Goal: Task Accomplishment & Management: Complete application form

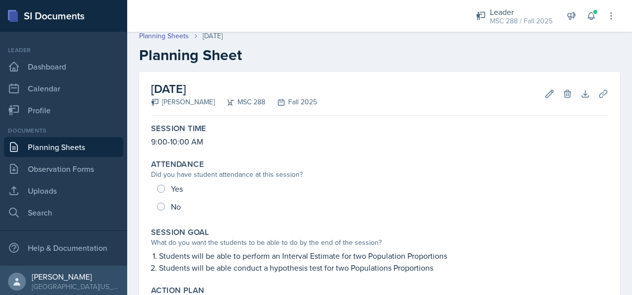
scroll to position [99, 0]
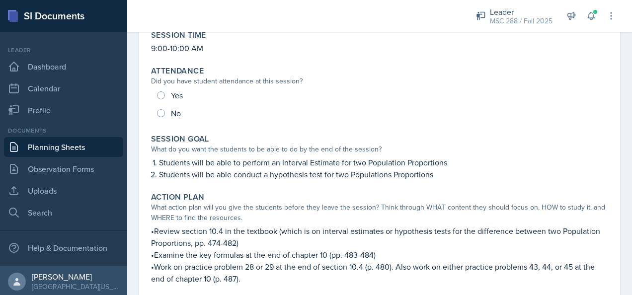
click at [51, 150] on link "Planning Sheets" at bounding box center [63, 147] width 119 height 20
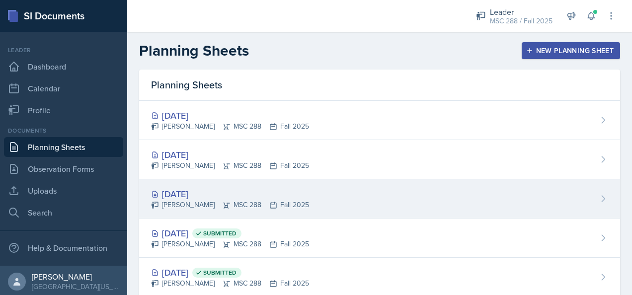
click at [180, 194] on div "[DATE]" at bounding box center [230, 193] width 158 height 13
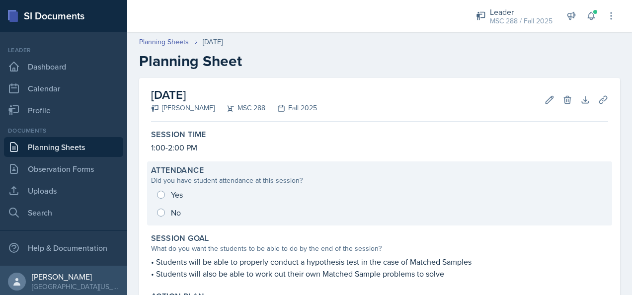
click at [159, 193] on div "Yes No" at bounding box center [379, 204] width 457 height 36
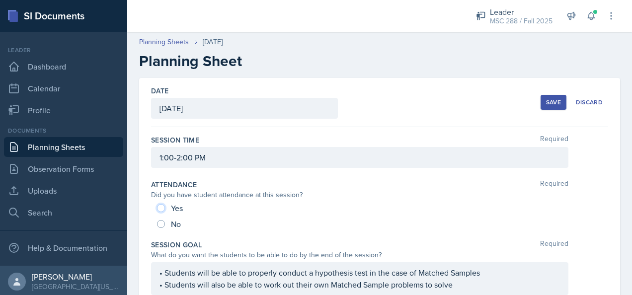
click at [161, 207] on input "Yes" at bounding box center [161, 208] width 8 height 8
radio input "true"
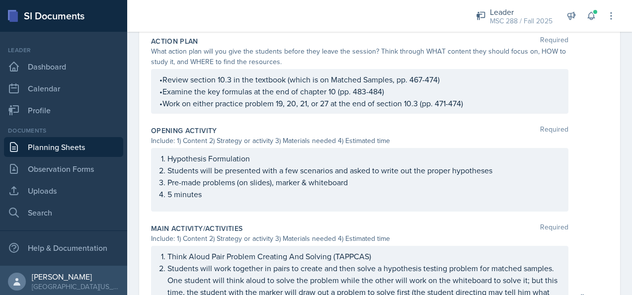
scroll to position [562, 0]
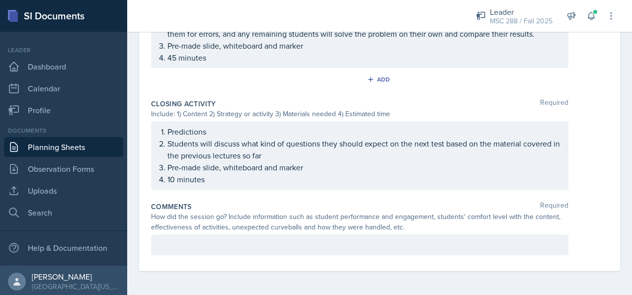
click at [254, 250] on p at bounding box center [360, 245] width 401 height 12
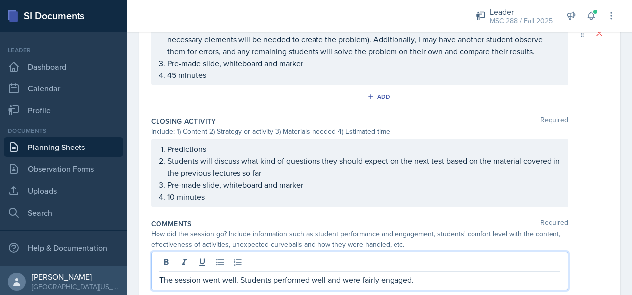
scroll to position [579, 0]
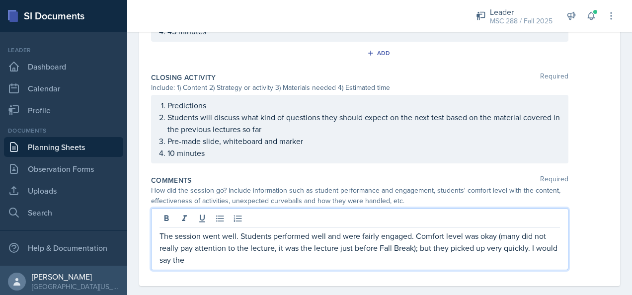
click at [486, 257] on p "The session went well. Students performed well and were fairly engaged. Comfort…" at bounding box center [360, 248] width 401 height 36
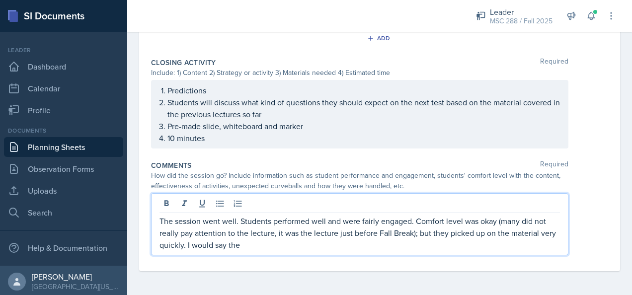
scroll to position [603, 0]
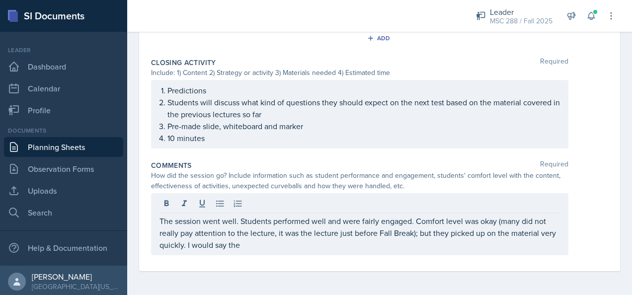
click at [281, 252] on div "The session went well. Students performed well and were fairly engaged. Comfort…" at bounding box center [359, 224] width 417 height 62
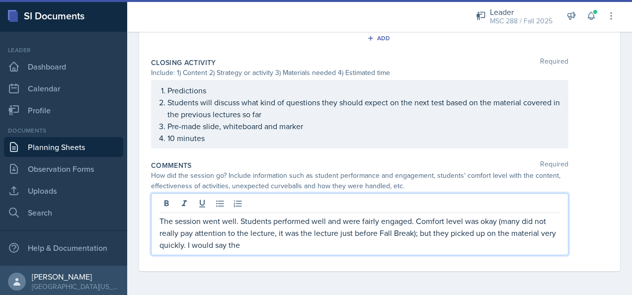
click at [266, 246] on p "The session went well. Students performed well and were fairly engaged. Comfort…" at bounding box center [360, 233] width 401 height 36
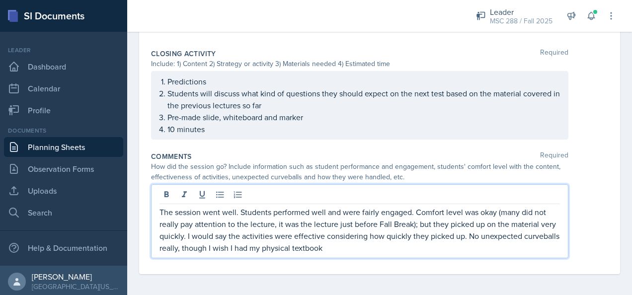
click at [286, 254] on p "The session went well. Students performed well and were fairly engaged. Comfort…" at bounding box center [360, 230] width 401 height 48
click at [408, 254] on p "The session went well. Students performed well and were fairly engaged. Comfort…" at bounding box center [360, 230] width 401 height 48
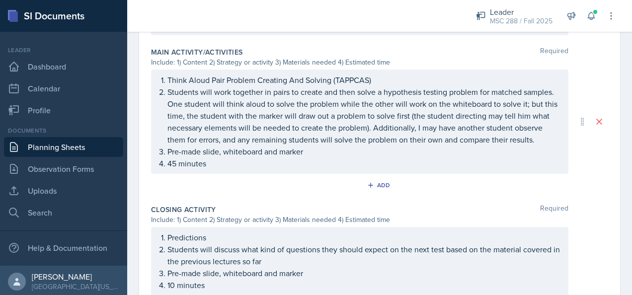
scroll to position [627, 0]
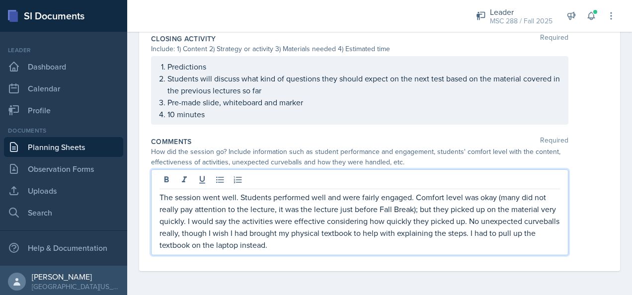
click at [240, 196] on p "The session went well. Students performed well and were fairly engaged. Comfort…" at bounding box center [360, 221] width 401 height 60
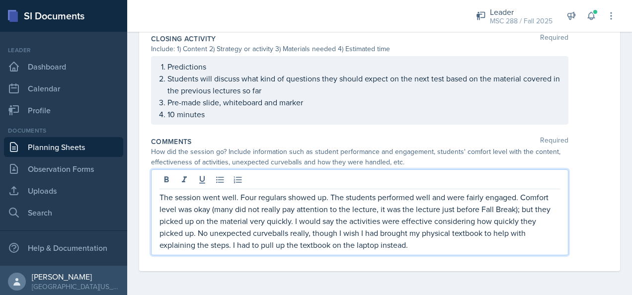
drag, startPoint x: 355, startPoint y: 247, endPoint x: 363, endPoint y: 255, distance: 11.6
click at [355, 247] on p "The session went well. Four regulars showed up. The students performed well and…" at bounding box center [360, 221] width 401 height 60
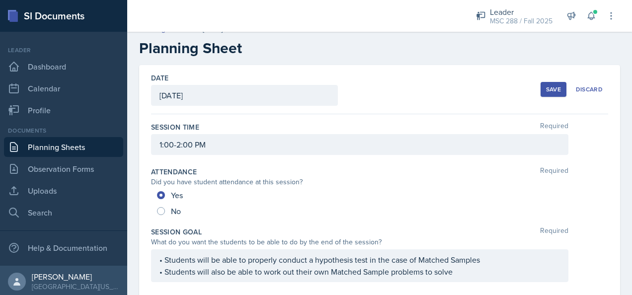
scroll to position [0, 0]
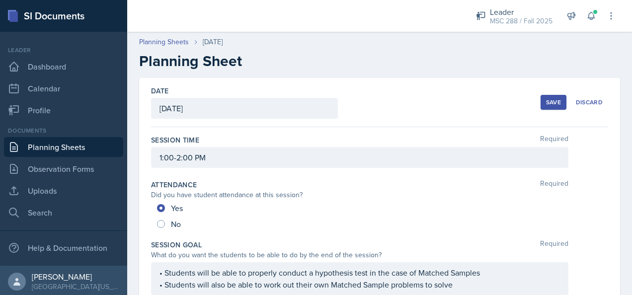
click at [546, 100] on div "Save" at bounding box center [553, 102] width 15 height 8
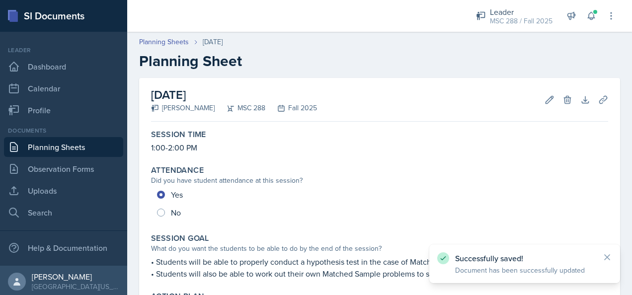
click at [68, 145] on link "Planning Sheets" at bounding box center [63, 147] width 119 height 20
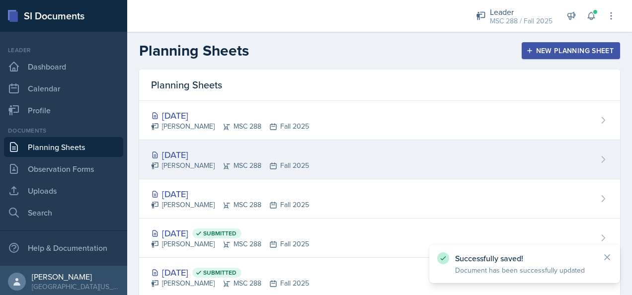
click at [195, 154] on div "[DATE]" at bounding box center [230, 154] width 158 height 13
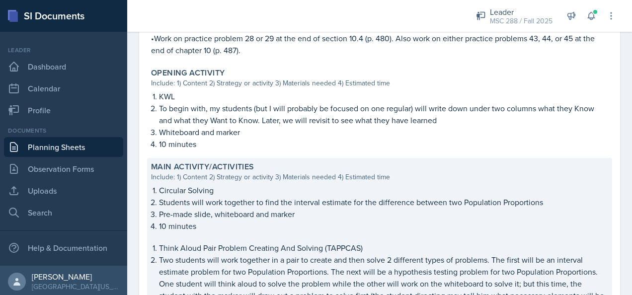
scroll to position [601, 0]
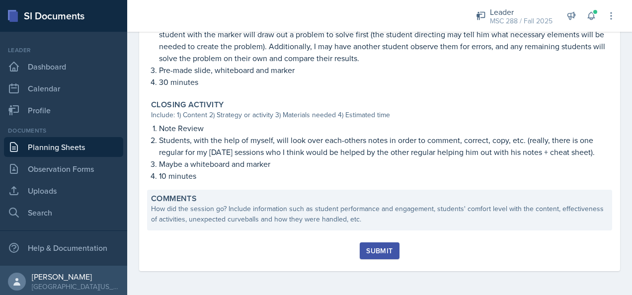
click at [327, 209] on div "How did the session go? Include information such as student performance and eng…" at bounding box center [379, 214] width 457 height 21
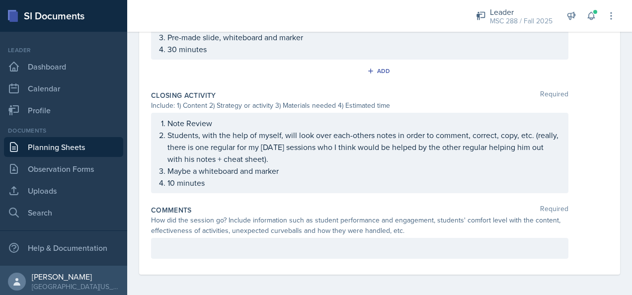
click at [275, 250] on p at bounding box center [360, 249] width 401 height 12
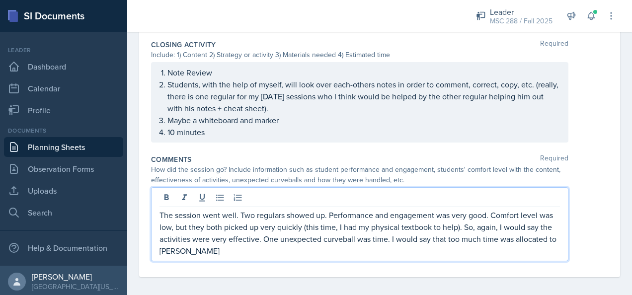
scroll to position [735, 0]
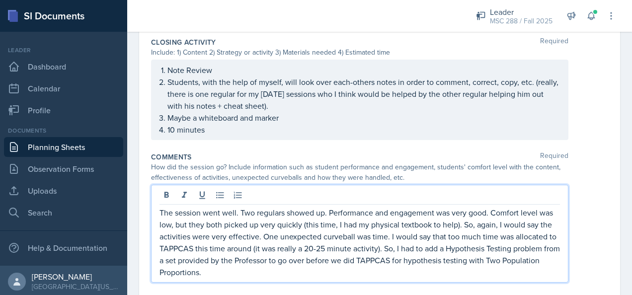
click at [304, 268] on p "The session went well. Two regulars showed up. Performance and engagement was v…" at bounding box center [360, 243] width 401 height 72
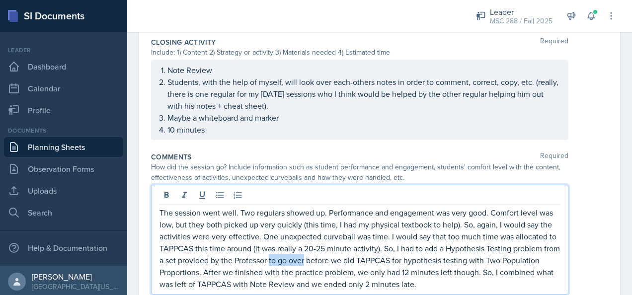
drag, startPoint x: 382, startPoint y: 257, endPoint x: 346, endPoint y: 256, distance: 35.8
click at [346, 256] on p "The session went well. Two regulars showed up. Performance and engagement was v…" at bounding box center [360, 248] width 401 height 83
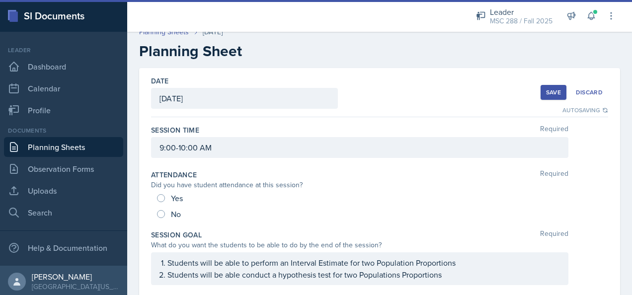
scroll to position [0, 0]
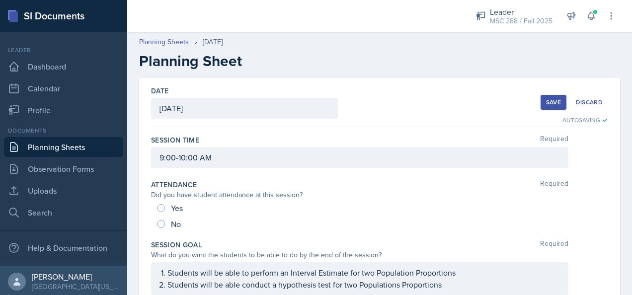
click at [160, 203] on div "Yes" at bounding box center [171, 208] width 28 height 16
click at [159, 208] on input "Yes" at bounding box center [161, 208] width 8 height 8
radio input "true"
click at [546, 101] on div "Save" at bounding box center [553, 102] width 15 height 8
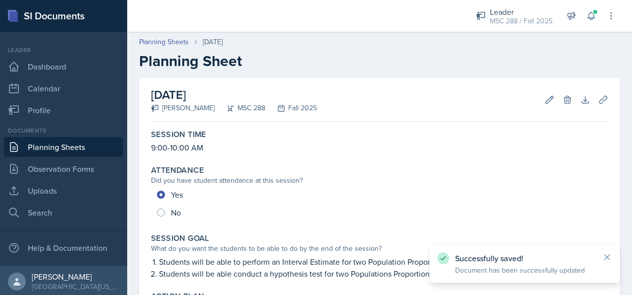
click at [81, 147] on link "Planning Sheets" at bounding box center [63, 147] width 119 height 20
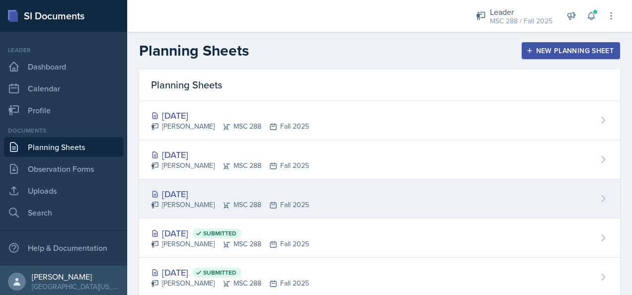
click at [196, 184] on div "[DATE] [PERSON_NAME] MSC 288 Fall 2025" at bounding box center [379, 198] width 481 height 39
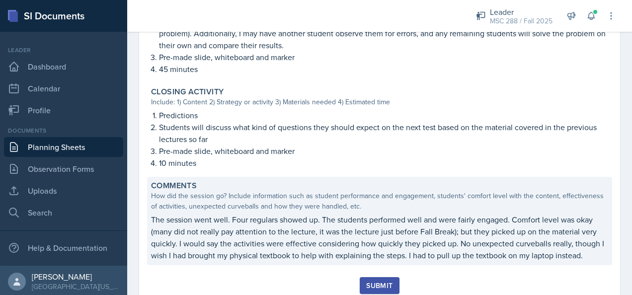
scroll to position [531, 0]
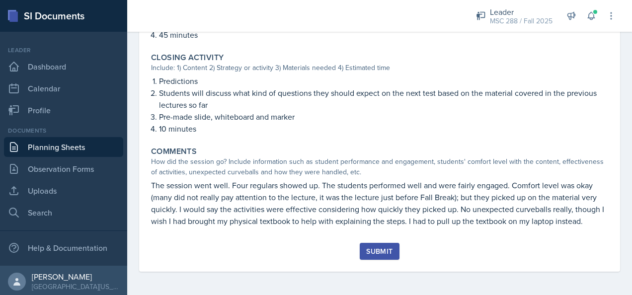
click at [371, 248] on div "Submit" at bounding box center [379, 252] width 26 height 8
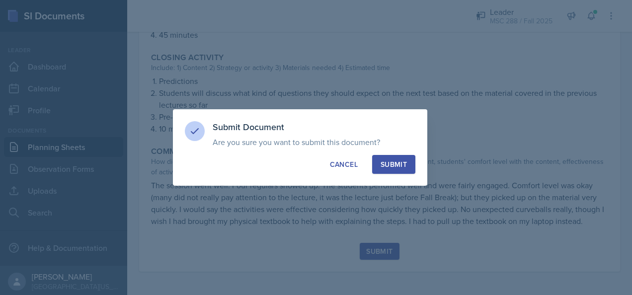
click at [391, 170] on button "Submit" at bounding box center [393, 164] width 43 height 19
radio input "true"
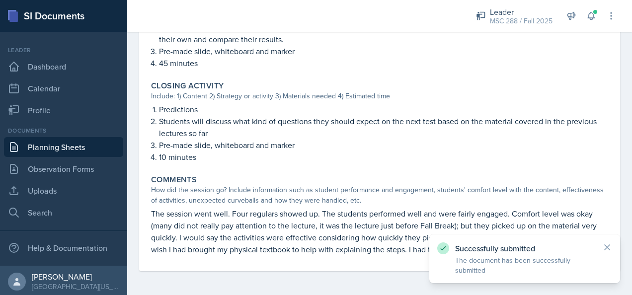
scroll to position [503, 0]
click at [81, 149] on link "Planning Sheets" at bounding box center [63, 147] width 119 height 20
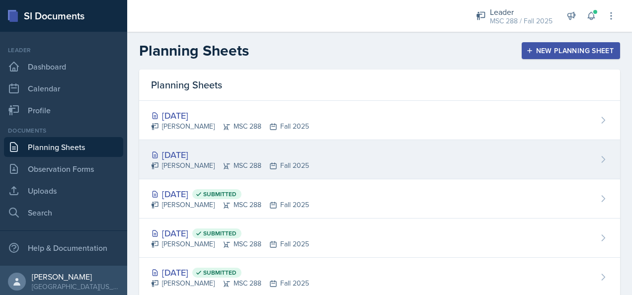
click at [185, 153] on div "[DATE]" at bounding box center [230, 154] width 158 height 13
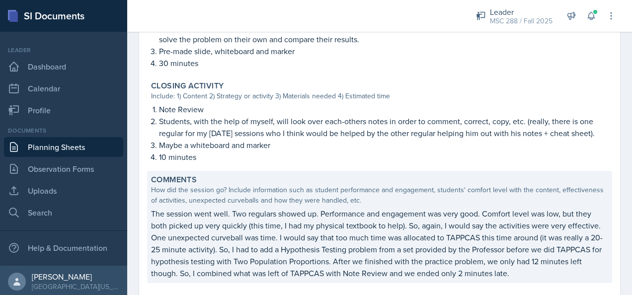
scroll to position [672, 0]
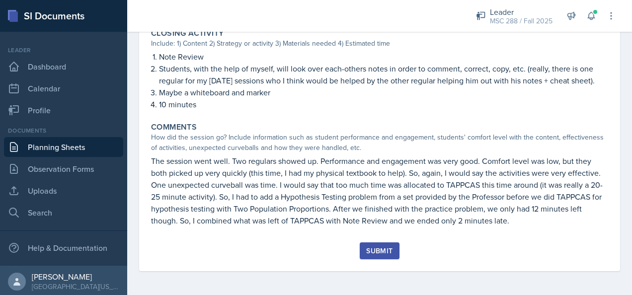
click at [378, 249] on div "Submit" at bounding box center [379, 251] width 26 height 8
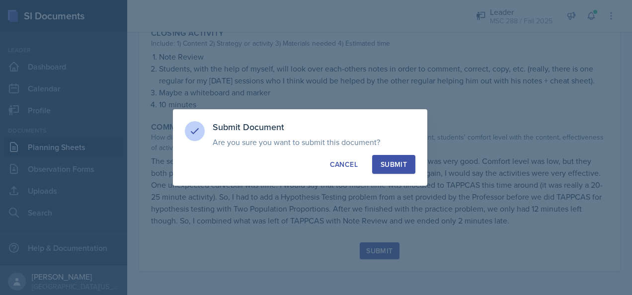
click at [390, 169] on button "Submit" at bounding box center [393, 164] width 43 height 19
radio input "true"
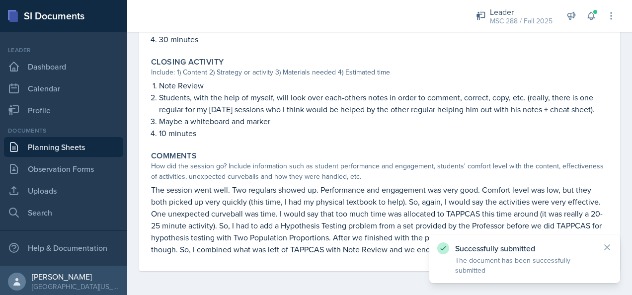
click at [74, 145] on link "Planning Sheets" at bounding box center [63, 147] width 119 height 20
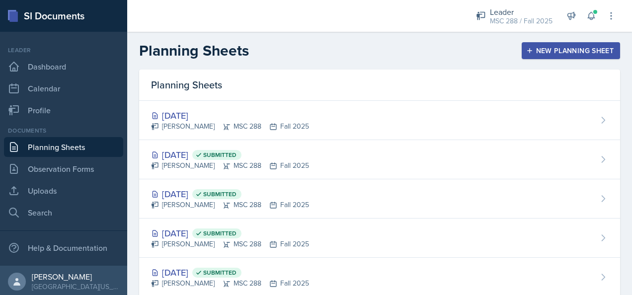
click at [548, 49] on div "New Planning Sheet" at bounding box center [570, 51] width 85 height 8
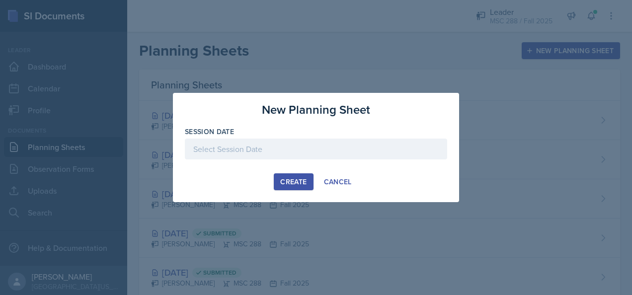
click at [292, 145] on div at bounding box center [316, 149] width 262 height 21
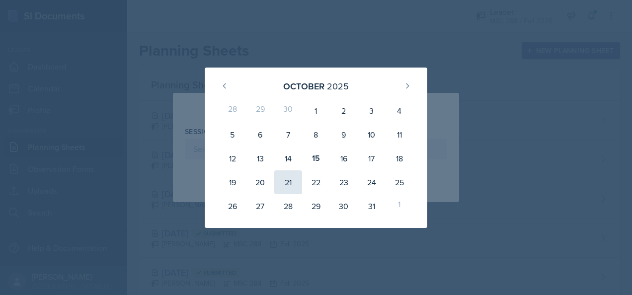
click at [294, 181] on div "21" at bounding box center [288, 182] width 28 height 24
type input "October 21st, 2025"
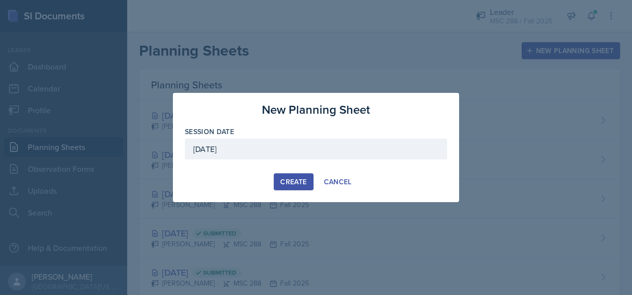
click at [284, 183] on div "Create" at bounding box center [293, 182] width 26 height 8
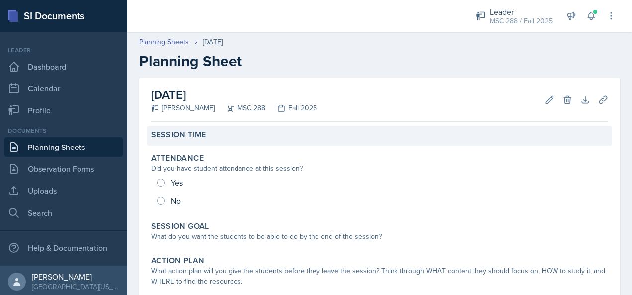
click at [227, 134] on div "Session Time" at bounding box center [379, 135] width 457 height 10
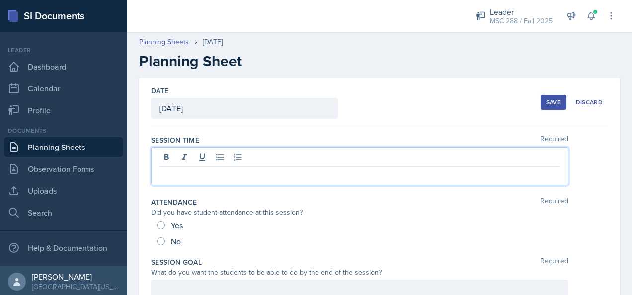
click at [212, 161] on div at bounding box center [359, 166] width 417 height 38
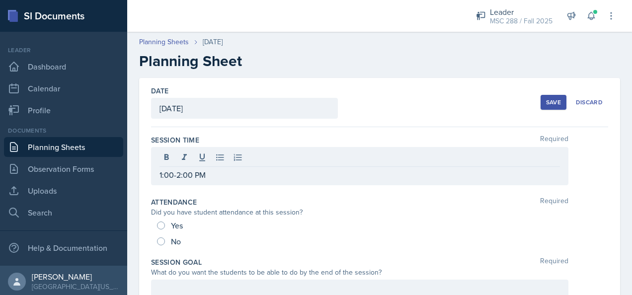
click at [541, 97] on button "Save" at bounding box center [554, 102] width 26 height 15
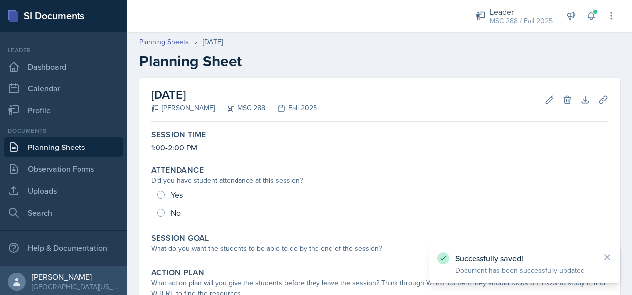
click at [85, 150] on link "Planning Sheets" at bounding box center [63, 147] width 119 height 20
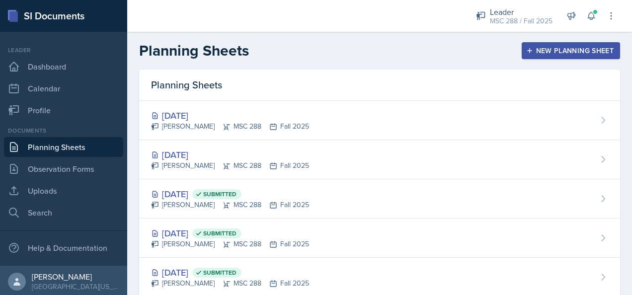
click at [546, 51] on div "New Planning Sheet" at bounding box center [570, 51] width 85 height 8
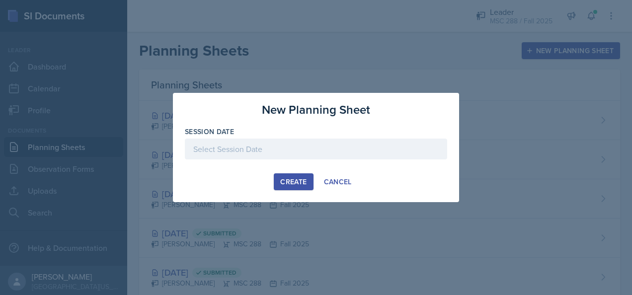
click at [218, 143] on div at bounding box center [316, 149] width 262 height 21
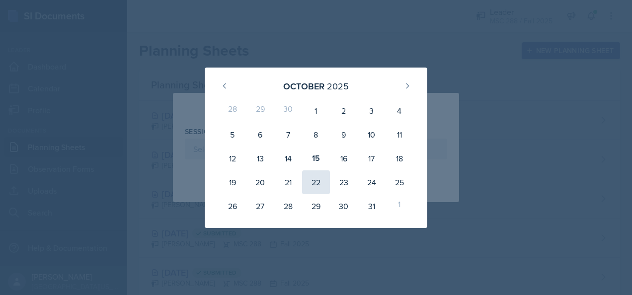
click at [319, 180] on div "22" at bounding box center [316, 182] width 28 height 24
type input "October 22nd, 2025"
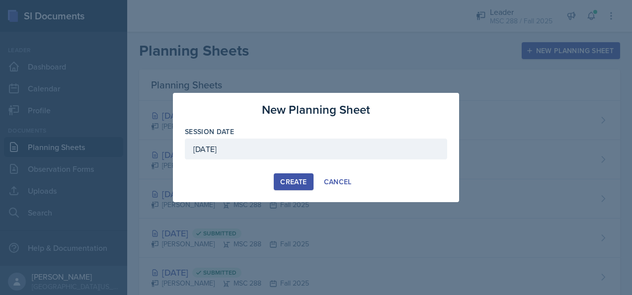
click at [286, 183] on div "Create" at bounding box center [293, 182] width 26 height 8
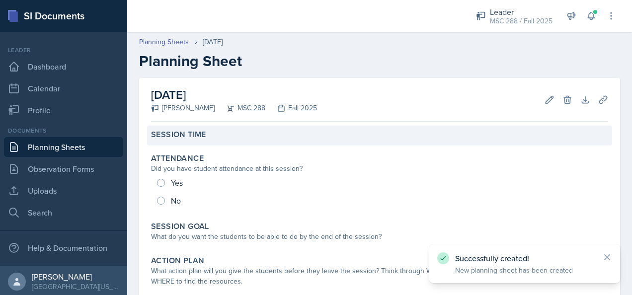
click at [216, 142] on div "Session Time" at bounding box center [379, 136] width 465 height 20
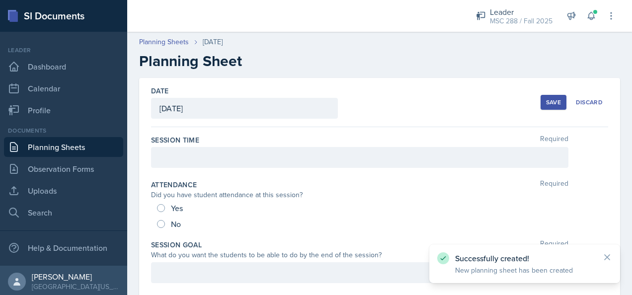
click at [206, 156] on div at bounding box center [359, 157] width 417 height 21
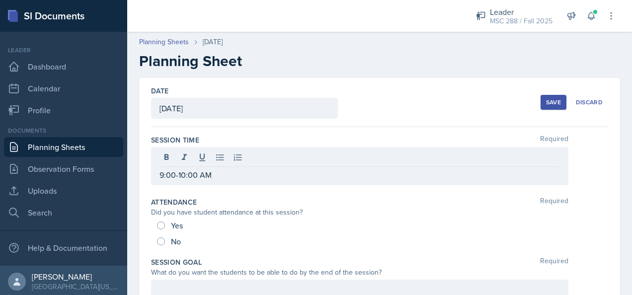
click at [546, 104] on div "Save" at bounding box center [553, 102] width 15 height 8
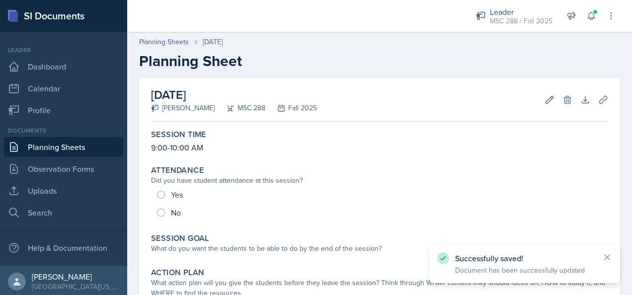
click at [74, 144] on link "Planning Sheets" at bounding box center [63, 147] width 119 height 20
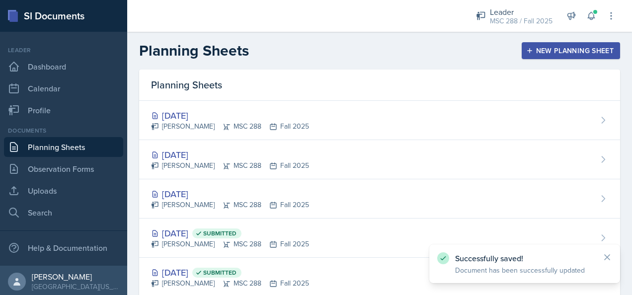
click at [539, 52] on div "New Planning Sheet" at bounding box center [570, 51] width 85 height 8
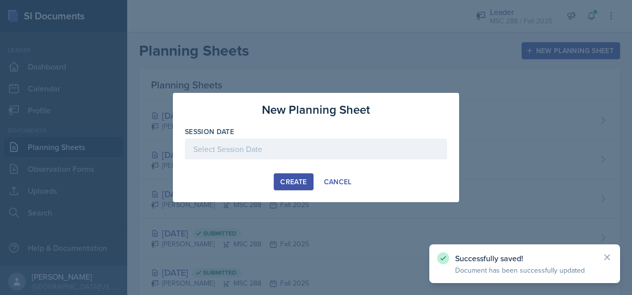
click at [346, 147] on div at bounding box center [316, 149] width 262 height 21
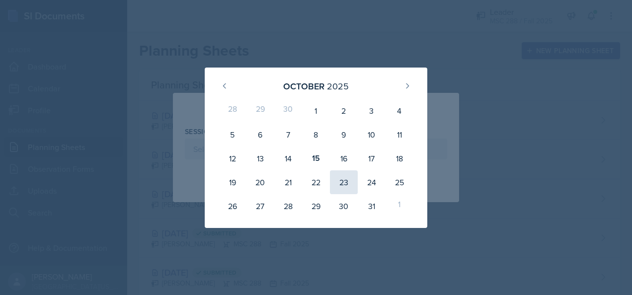
click at [339, 178] on div "23" at bounding box center [344, 182] width 28 height 24
type input "October 23rd, 2025"
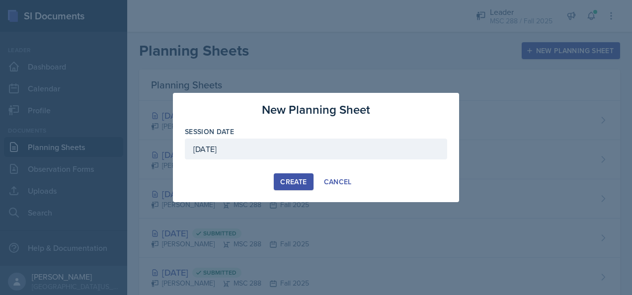
click at [284, 180] on div "Create" at bounding box center [293, 182] width 26 height 8
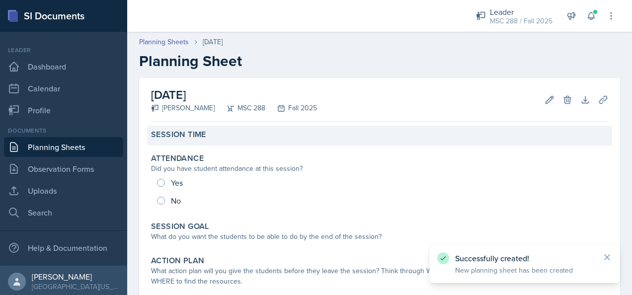
click at [275, 140] on div "Session Time" at bounding box center [379, 136] width 465 height 20
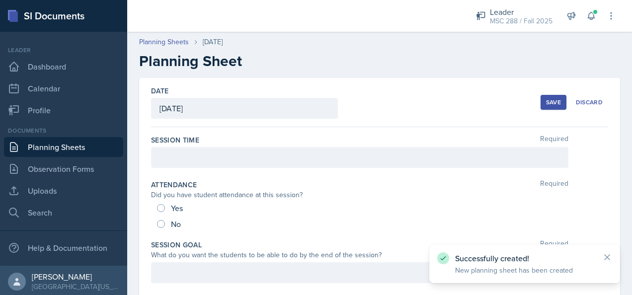
click at [255, 157] on div at bounding box center [359, 157] width 417 height 21
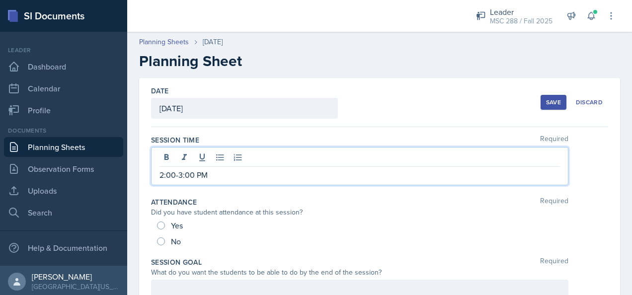
click at [546, 106] on div "Save" at bounding box center [553, 102] width 15 height 8
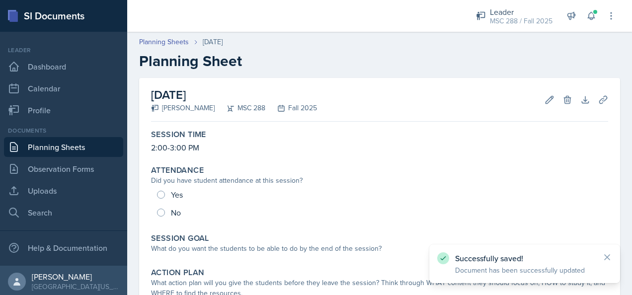
click at [39, 150] on link "Planning Sheets" at bounding box center [63, 147] width 119 height 20
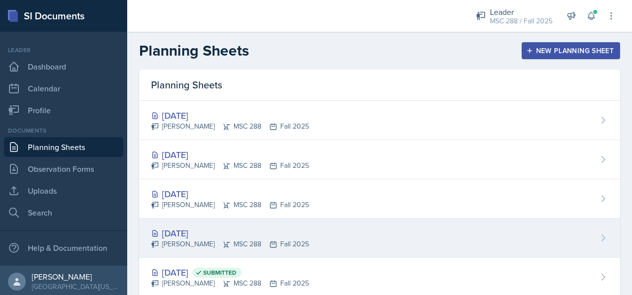
click at [199, 236] on div "[DATE]" at bounding box center [230, 233] width 158 height 13
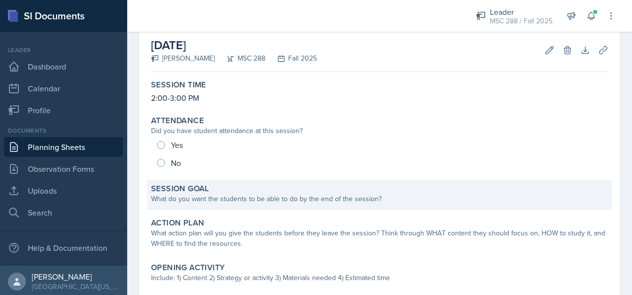
click at [246, 199] on div "What do you want the students to be able to do by the end of the session?" at bounding box center [379, 199] width 457 height 10
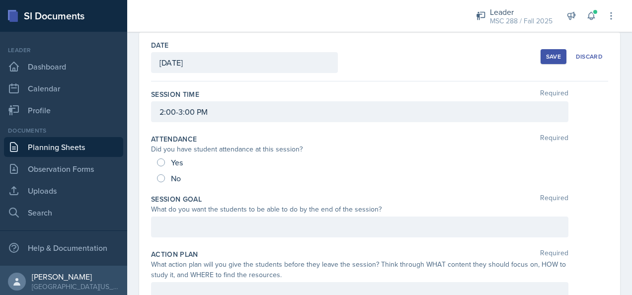
click at [251, 221] on div at bounding box center [359, 227] width 417 height 21
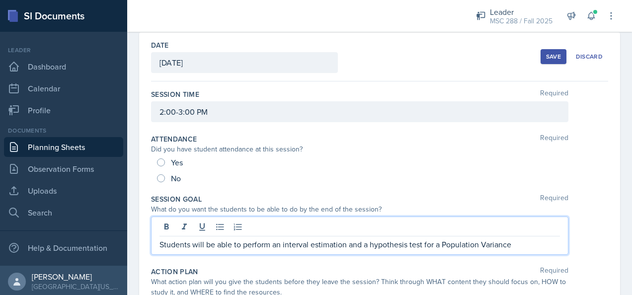
click at [159, 242] on div "Students will be able to perform an interval estimation and a hypothesis test f…" at bounding box center [359, 236] width 417 height 38
click at [160, 242] on p "Students will be able to perform an interval estimation and a hypothesis test f…" at bounding box center [360, 245] width 401 height 12
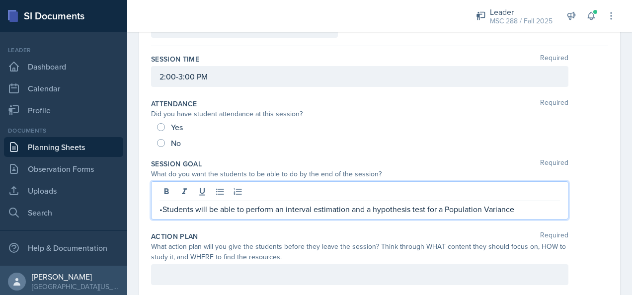
scroll to position [95, 0]
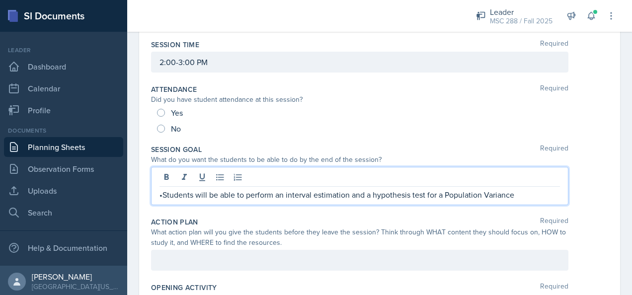
click at [525, 197] on p "•Students will be able to perform an interval estimation and a hypothesis test …" at bounding box center [360, 195] width 401 height 12
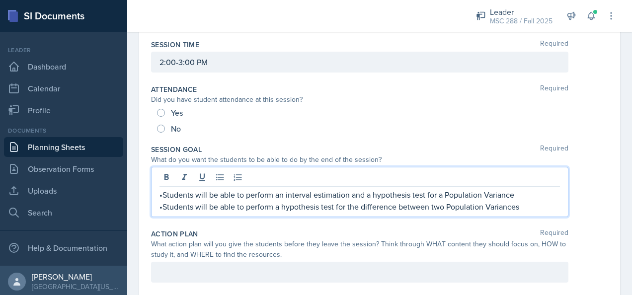
click at [349, 193] on p "•Students will be able to perform an interval estimation and a hypothesis test …" at bounding box center [360, 195] width 401 height 12
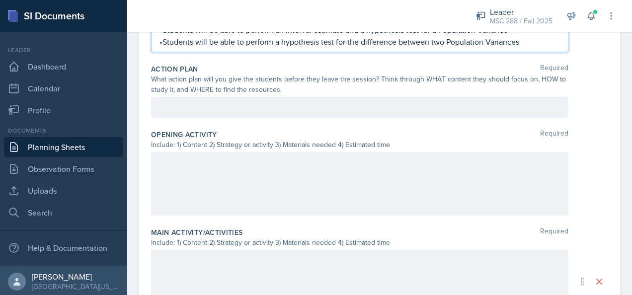
scroll to position [245, 0]
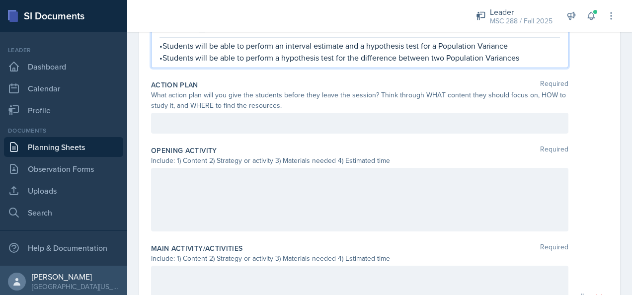
click at [227, 108] on div "What action plan will you give the students before they leave the session? Thin…" at bounding box center [359, 100] width 417 height 21
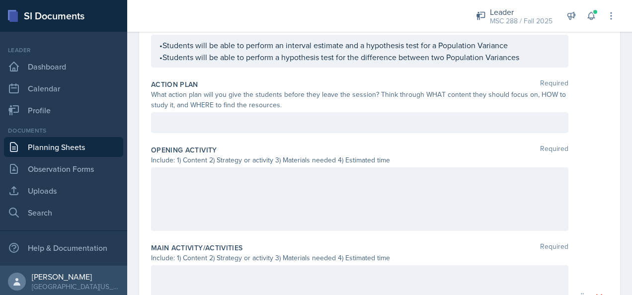
click at [226, 113] on div at bounding box center [359, 122] width 417 height 21
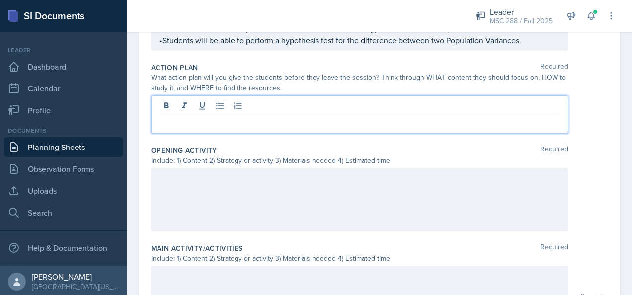
paste div
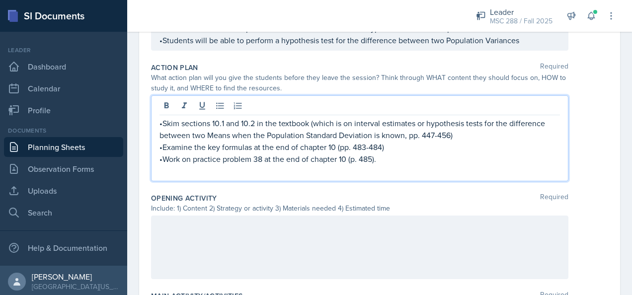
click at [210, 174] on p at bounding box center [360, 171] width 401 height 12
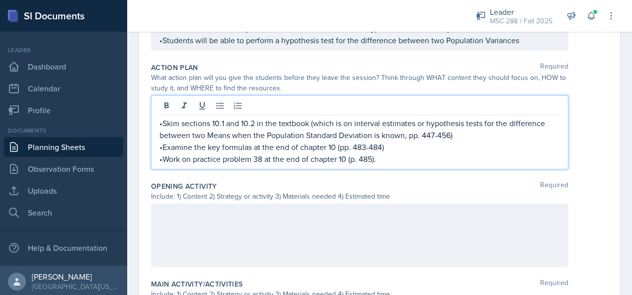
click at [225, 119] on p "•Skim sections 10.1 and 10.2 in the textbook (which is on interval estimates or…" at bounding box center [360, 129] width 401 height 24
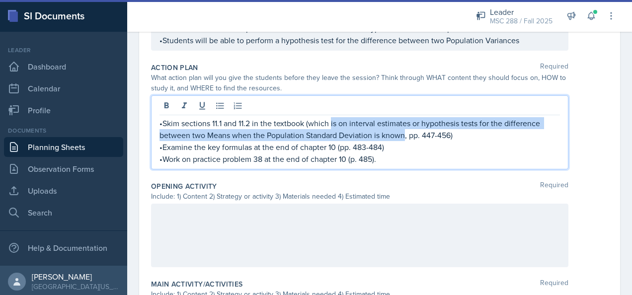
drag, startPoint x: 331, startPoint y: 121, endPoint x: 403, endPoint y: 135, distance: 74.0
click at [403, 135] on p "•Skim sections 11.1 and 11.2 in the textbook (which is on interval estimates or…" at bounding box center [360, 129] width 401 height 24
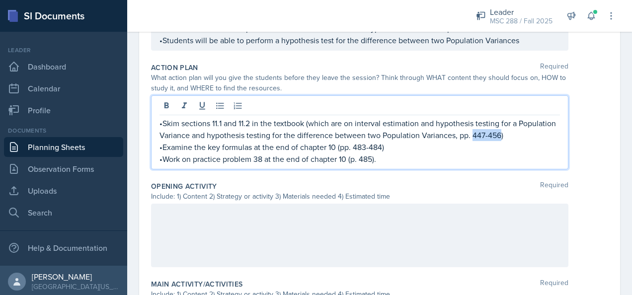
drag, startPoint x: 538, startPoint y: 132, endPoint x: 512, endPoint y: 134, distance: 26.4
click at [512, 134] on p "•Skim sections 11.1 and 11.2 in the textbook (which are on interval estimation …" at bounding box center [360, 129] width 401 height 24
click at [333, 145] on p "•Examine the key formulas at the end of chapter 10 (pp. 483-484)" at bounding box center [360, 147] width 401 height 12
drag, startPoint x: 342, startPoint y: 146, endPoint x: 379, endPoint y: 145, distance: 36.8
click at [379, 145] on p "•Examine the key formulas at the end of chapter 11 (pp. 483-484)" at bounding box center [360, 147] width 401 height 12
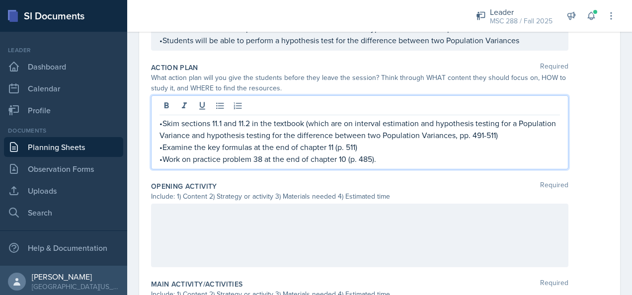
click at [194, 156] on p "•Work on practice problem 38 at the end of chapter 10 (p. 485)." at bounding box center [360, 159] width 401 height 12
drag, startPoint x: 276, startPoint y: 159, endPoint x: 285, endPoint y: 159, distance: 8.4
click at [285, 159] on p "•Work on either practice problem 38 at the end of chapter 10 (p. 485)." at bounding box center [360, 159] width 401 height 12
click at [389, 157] on p "•Work on either practice problem 24 or 25 at the end of chapter 10 (p. 485)." at bounding box center [360, 159] width 401 height 12
click at [396, 158] on p "•Work on either practice problem 24 or 25 at the end of chapter 11 (p. 485)." at bounding box center [360, 159] width 401 height 12
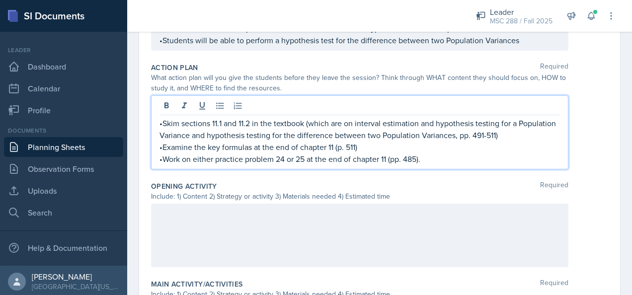
click at [418, 155] on p "•Work on either practice problem 24 or 25 at the end of chapter 11 (pp. 485)." at bounding box center [360, 159] width 401 height 12
click at [440, 157] on p "•Work on either practice problem 24 or 25 at the end of chapter 11 (pp. 511-512…" at bounding box center [360, 159] width 401 height 12
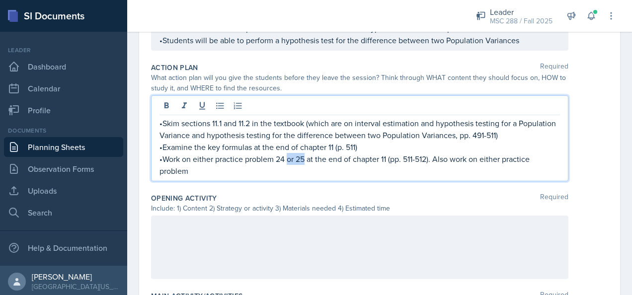
drag, startPoint x: 305, startPoint y: 156, endPoint x: 289, endPoint y: 158, distance: 16.0
click at [289, 158] on p "•Work on either practice problem 24 or 25 at the end of chapter 11 (pp. 511-512…" at bounding box center [360, 165] width 401 height 24
click at [443, 157] on p "•Work on either practice problem 24, 25, or 30 at the end of chapter 11 (pp. 51…" at bounding box center [360, 165] width 401 height 24
click at [399, 171] on p "•Work on either practice problem 24, 25, or 30 at the end of chapter 11 (pp. 51…" at bounding box center [360, 165] width 401 height 24
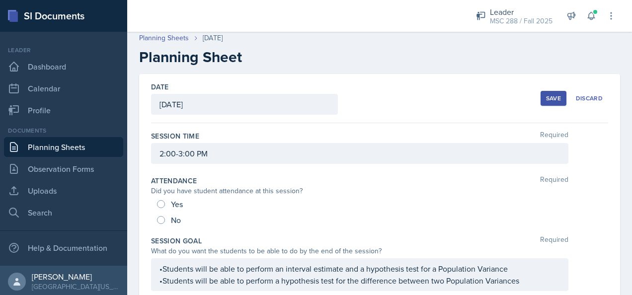
scroll to position [0, 0]
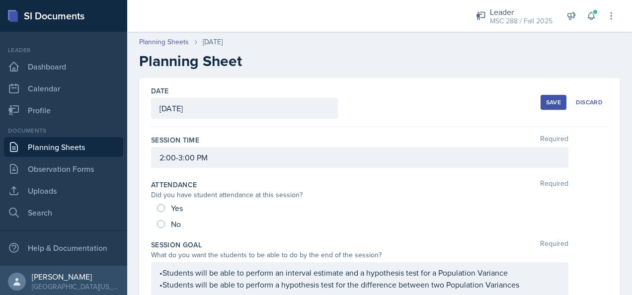
click at [546, 102] on div "Save" at bounding box center [553, 102] width 15 height 8
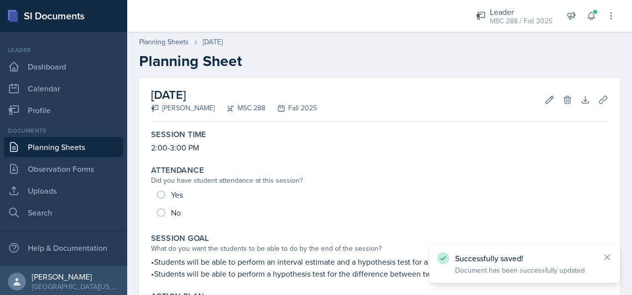
click at [72, 143] on link "Planning Sheets" at bounding box center [63, 147] width 119 height 20
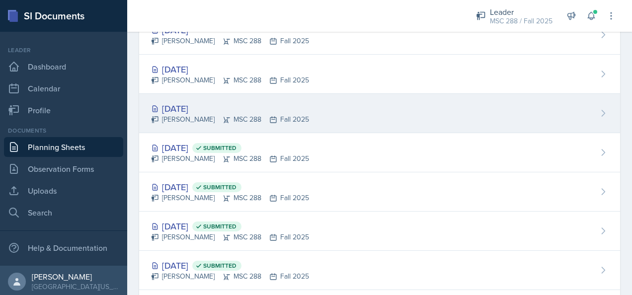
scroll to position [99, 0]
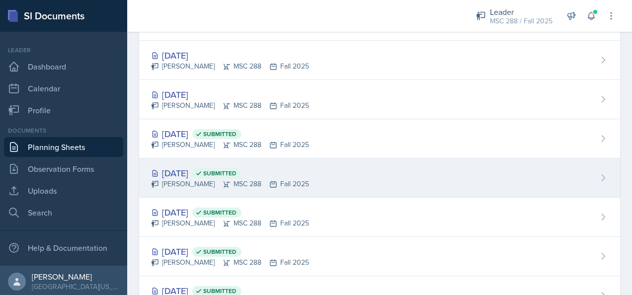
click at [184, 179] on div "[PERSON_NAME] MSC 288 Fall 2025" at bounding box center [230, 184] width 158 height 10
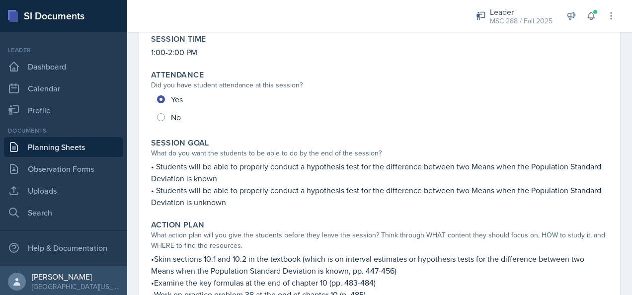
scroll to position [99, 0]
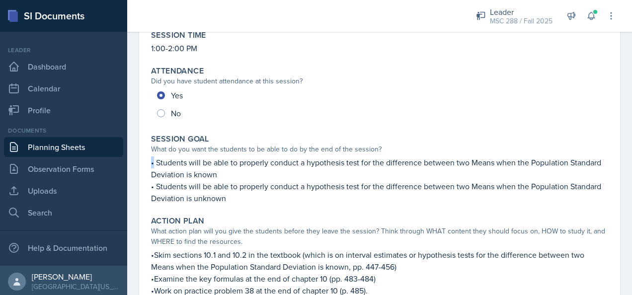
click at [153, 162] on p "• Students will be able to properly conduct a hypothesis test for the differenc…" at bounding box center [379, 169] width 457 height 24
copy p "•"
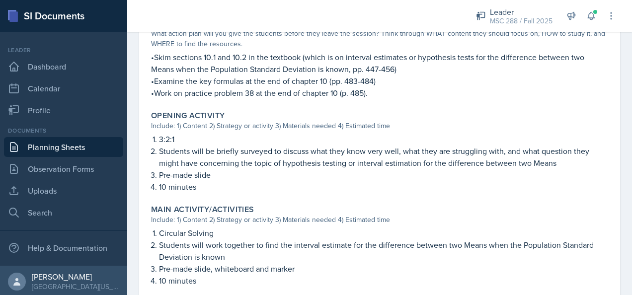
scroll to position [298, 0]
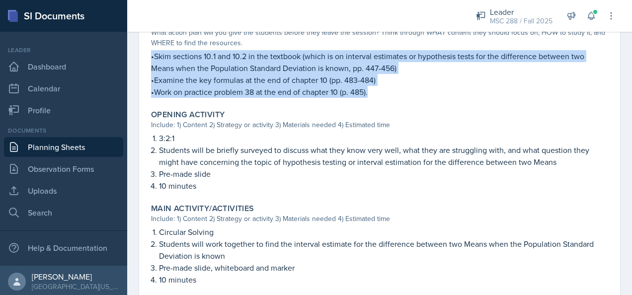
drag, startPoint x: 152, startPoint y: 56, endPoint x: 382, endPoint y: 92, distance: 232.5
click at [382, 92] on div "•Skim sections 10.1 and 10.2 in the textbook (which is on interval estimates or…" at bounding box center [379, 74] width 457 height 48
copy div "•Skim sections 10.1 and 10.2 in the textbook (which is on interval estimates or…"
